Goal: Transaction & Acquisition: Purchase product/service

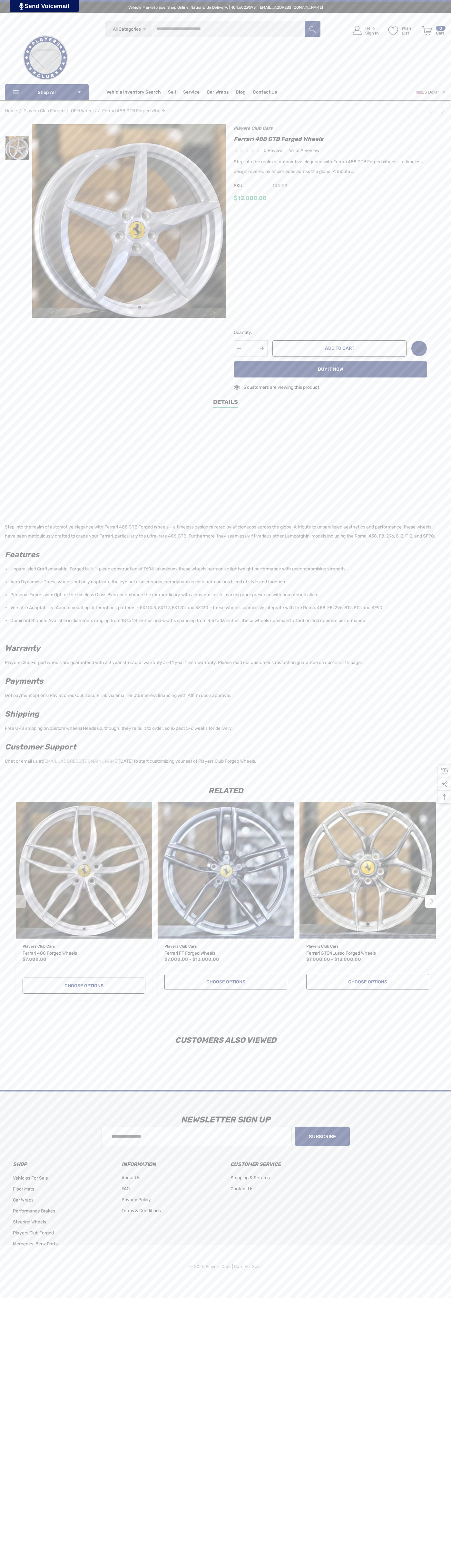
click at [265, 93] on span "Contact Us" at bounding box center [265, 93] width 24 height 7
click at [340, 349] on button "Add to Cart" at bounding box center [339, 349] width 134 height 16
click at [427, 30] on icon "Review Your Cart Review Your Cart" at bounding box center [427, 30] width 9 height 9
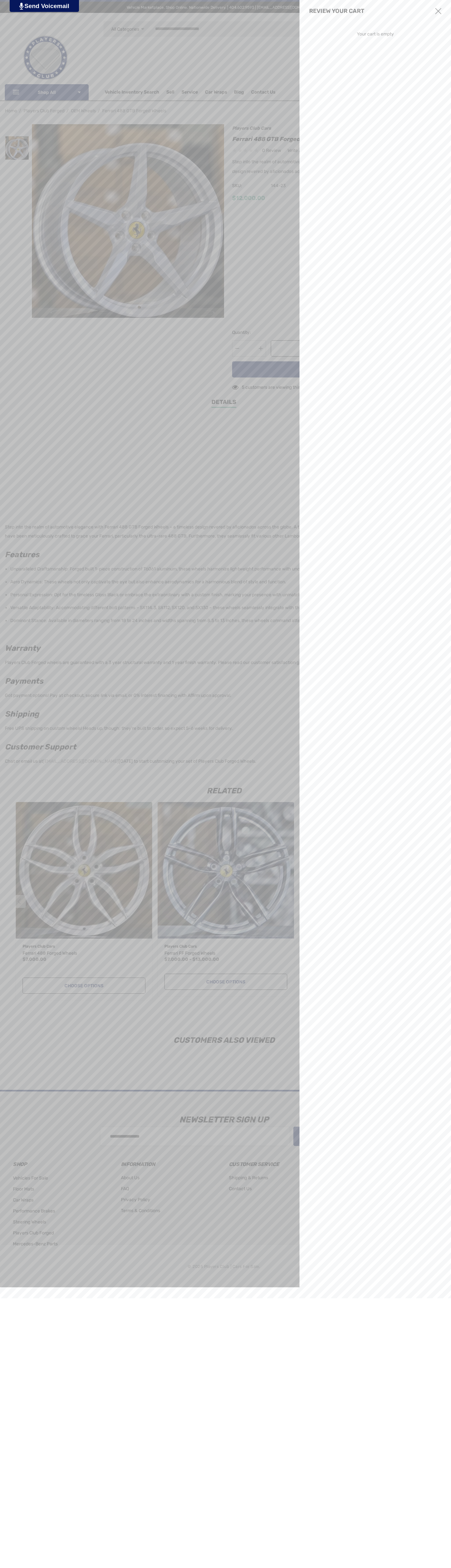
click at [438, 11] on use "Close" at bounding box center [437, 11] width 6 height 6
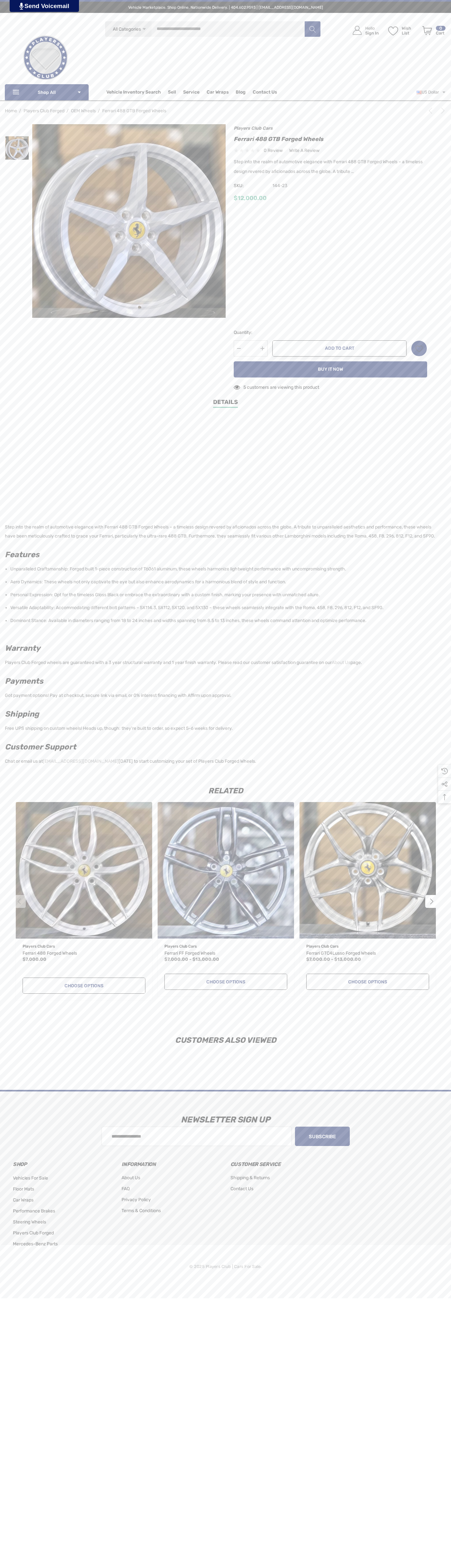
click at [442, 111] on icon "Next" at bounding box center [443, 111] width 7 height 7
click at [440, 112] on icon "Next" at bounding box center [443, 111] width 7 height 7
click at [250, 186] on span "SKU:" at bounding box center [250, 185] width 32 height 9
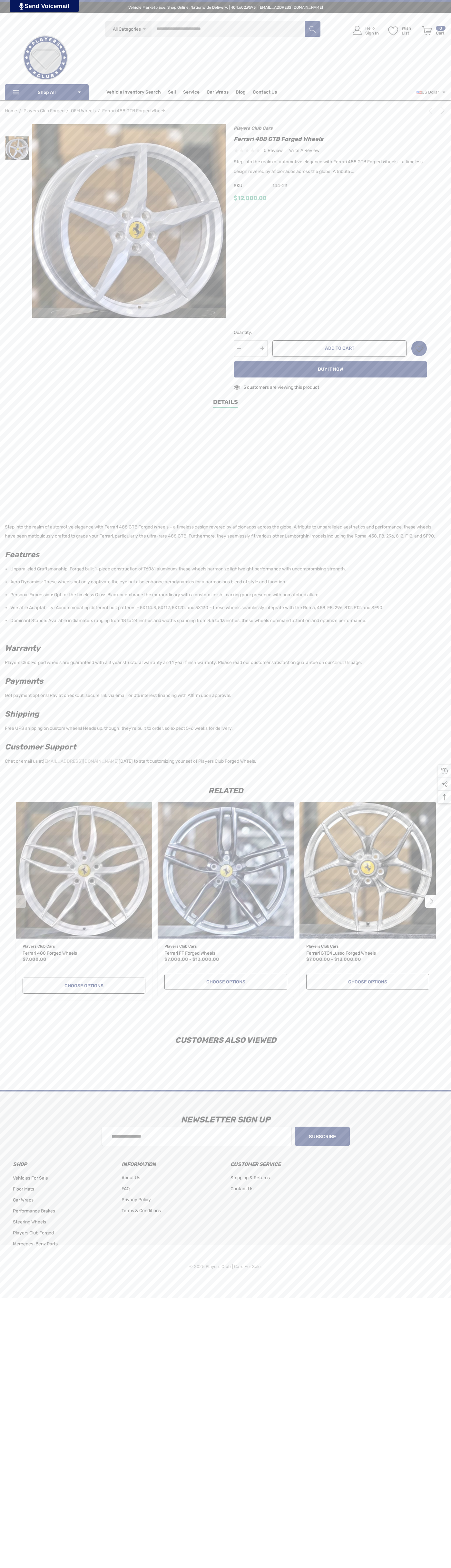
click at [330, 199] on div "$12,000.00" at bounding box center [330, 198] width 193 height 8
click at [250, 349] on input "*" at bounding box center [250, 349] width 34 height 16
click at [419, 349] on icon "Wish List Wish List" at bounding box center [419, 348] width 7 height 7
click at [389, 366] on input "**********" at bounding box center [389, 366] width 76 height 11
click at [226, 403] on link "Details" at bounding box center [226, 403] width 25 height 10
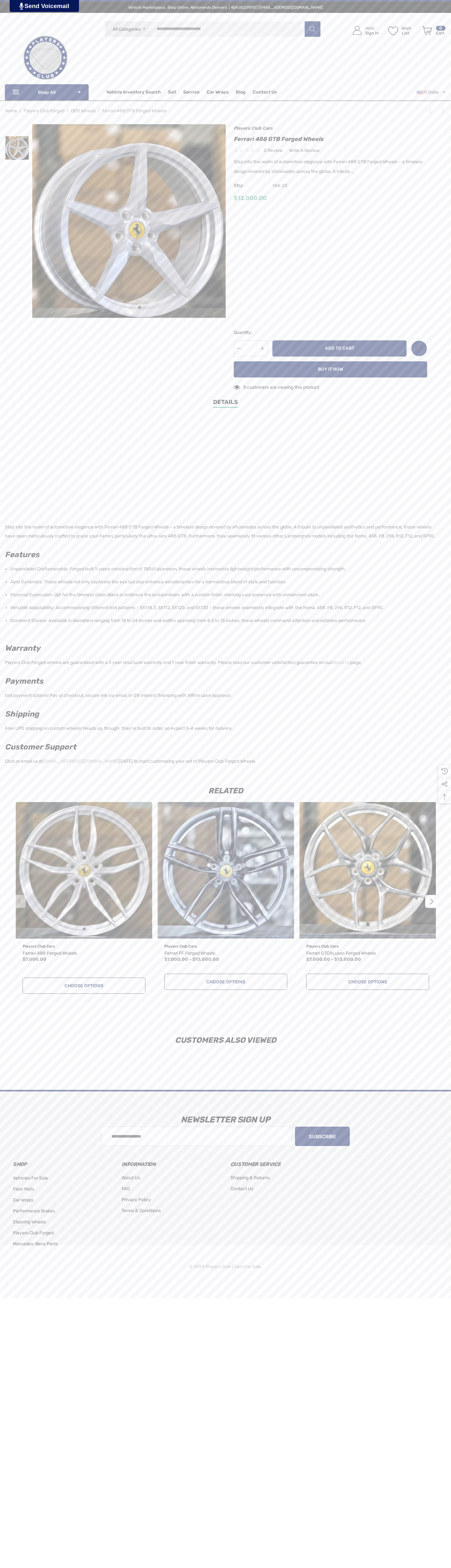
click at [340, 349] on button "Add to Cart" at bounding box center [339, 349] width 134 height 16
click at [427, 30] on icon "Review Your Cart Review Your Cart" at bounding box center [427, 30] width 9 height 9
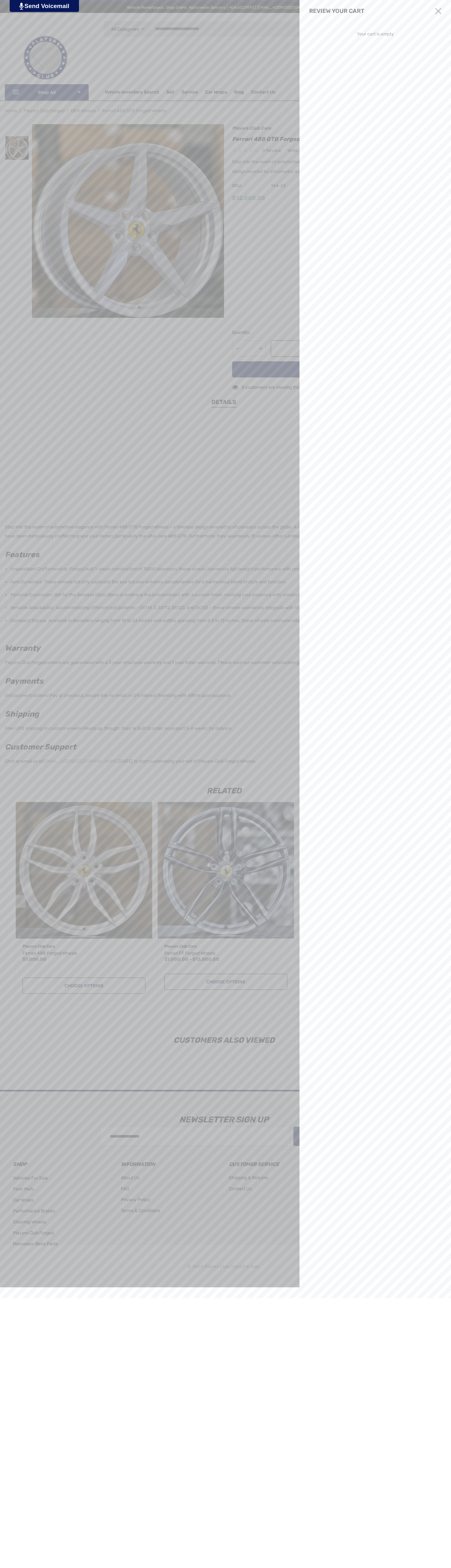
click at [438, 11] on use "Close" at bounding box center [437, 11] width 6 height 6
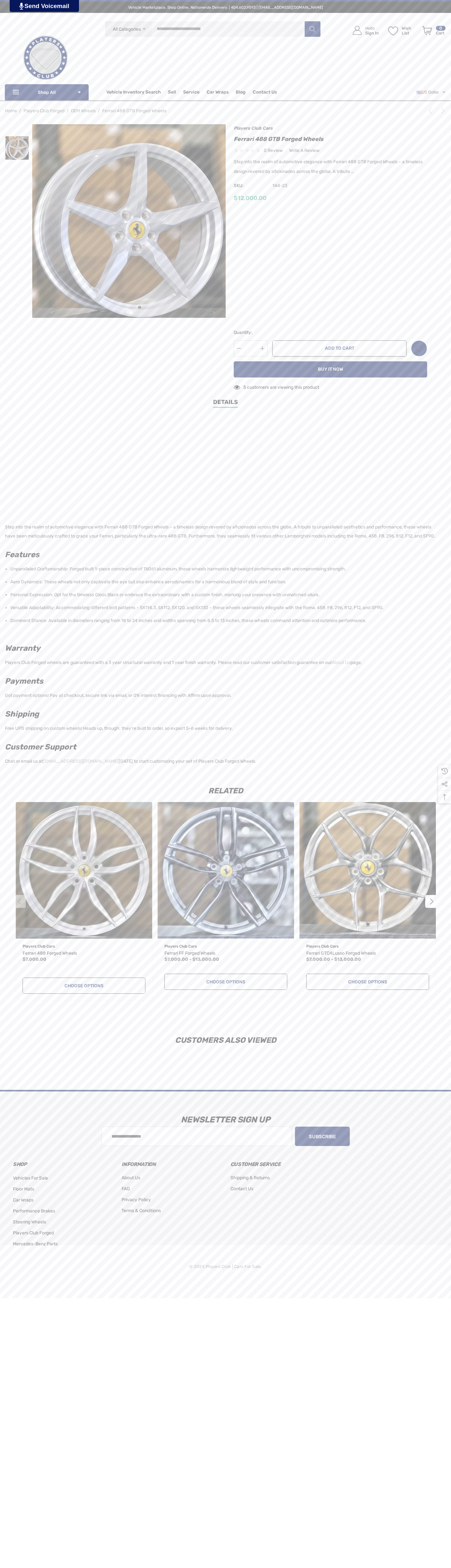
click at [442, 111] on icon "Next" at bounding box center [443, 111] width 7 height 7
click at [440, 112] on icon "Next" at bounding box center [443, 111] width 7 height 7
